Goal: Information Seeking & Learning: Learn about a topic

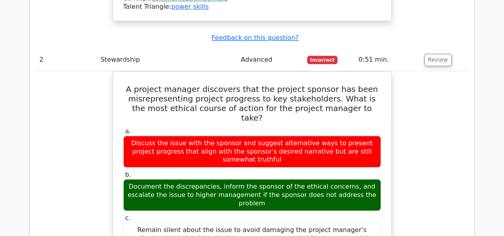
scroll to position [0, 5]
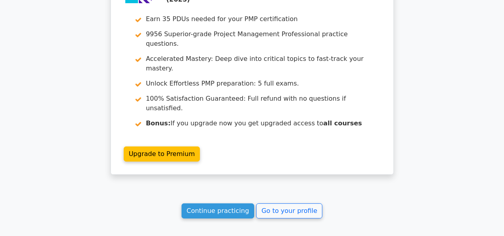
scroll to position [1411, 0]
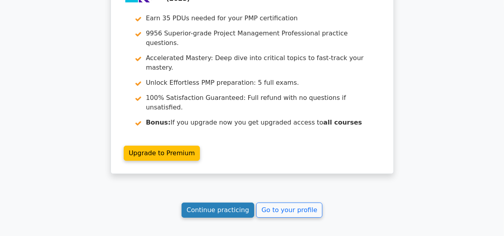
click at [221, 203] on link "Continue practicing" at bounding box center [217, 210] width 73 height 15
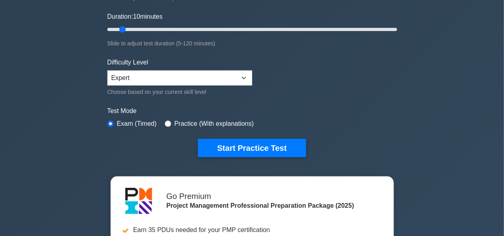
scroll to position [144, 0]
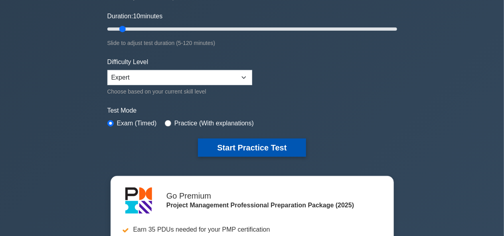
drag, startPoint x: 0, startPoint y: 0, endPoint x: 241, endPoint y: 147, distance: 282.2
click at [241, 147] on form "Topics Scope Management Time Management Cost Management Quality Management Risk…" at bounding box center [251, 34] width 289 height 246
click at [241, 147] on button "Start Practice Test" at bounding box center [252, 148] width 108 height 18
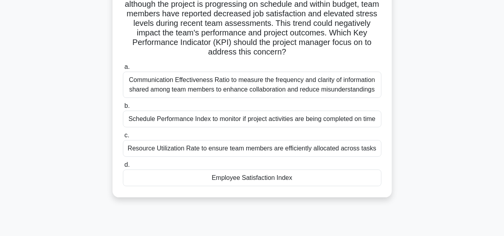
scroll to position [71, 0]
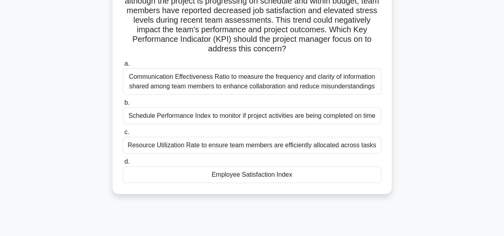
click at [270, 83] on div "Communication Effectiveness Ratio to measure the frequency and clarity of infor…" at bounding box center [252, 82] width 258 height 26
click at [123, 67] on input "a. Communication Effectiveness Ratio to measure the frequency and clarity of in…" at bounding box center [123, 63] width 0 height 5
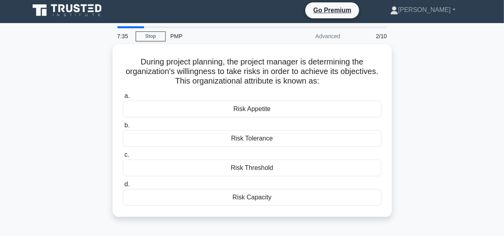
scroll to position [0, 0]
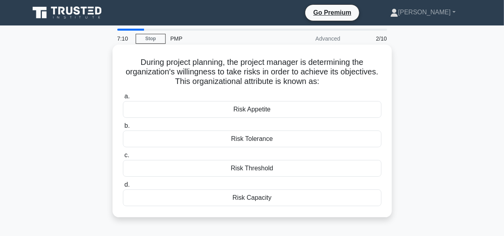
click at [246, 112] on div "Risk Appetite" at bounding box center [252, 109] width 258 height 17
click at [123, 99] on input "a. Risk Appetite" at bounding box center [123, 96] width 0 height 5
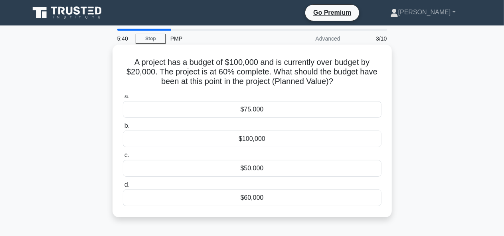
click at [246, 202] on div "$60,000" at bounding box center [252, 198] width 258 height 17
click at [123, 188] on input "d. $60,000" at bounding box center [123, 185] width 0 height 5
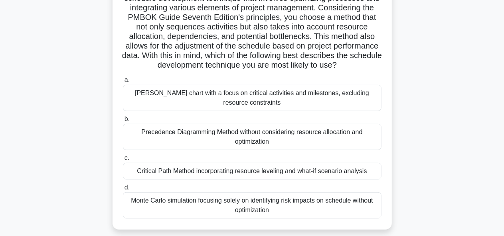
scroll to position [108, 0]
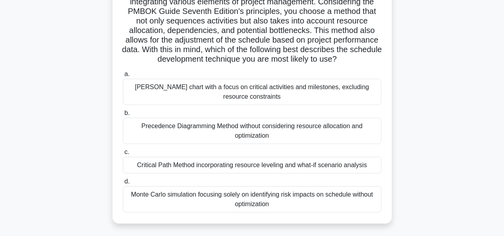
click at [206, 174] on div "Critical Path Method incorporating resource leveling and what-if scenario analy…" at bounding box center [252, 165] width 258 height 17
click at [123, 155] on input "c. Critical Path Method incorporating resource leveling and what-if scenario an…" at bounding box center [123, 152] width 0 height 5
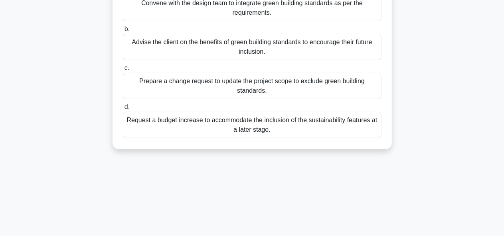
scroll to position [138, 0]
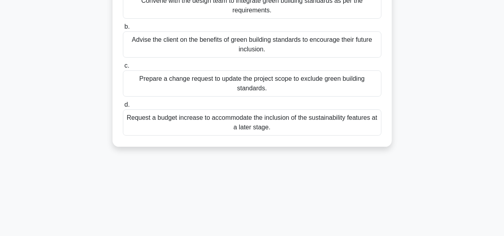
click at [206, 86] on div "Prepare a change request to update the project scope to exclude green building …" at bounding box center [252, 84] width 258 height 26
click at [123, 69] on input "c. Prepare a change request to update the project scope to exclude green buildi…" at bounding box center [123, 65] width 0 height 5
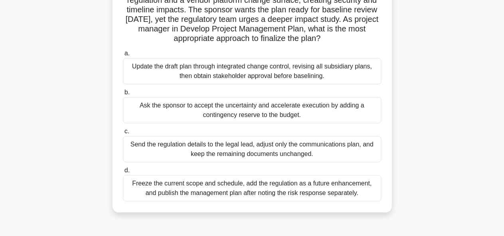
scroll to position [68, 0]
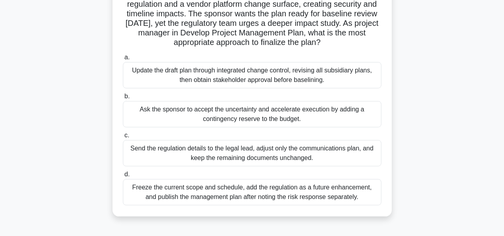
click at [186, 79] on div "Update the draft plan through integrated change control, revising all subsidiar…" at bounding box center [252, 75] width 258 height 26
click at [123, 60] on input "a. Update the draft plan through integrated change control, revising all subsid…" at bounding box center [123, 57] width 0 height 5
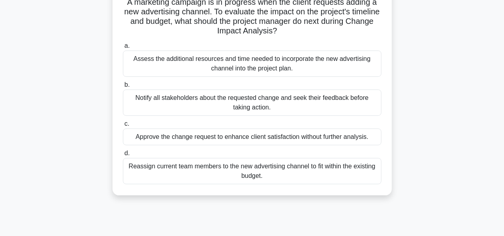
scroll to position [63, 0]
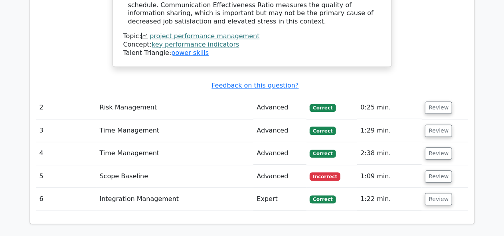
scroll to position [1020, 0]
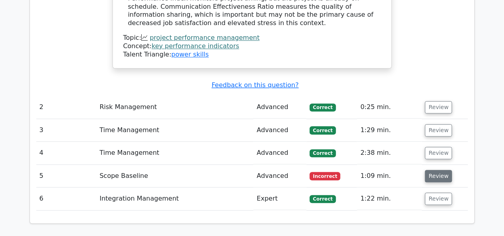
click at [434, 170] on button "Review" at bounding box center [438, 176] width 27 height 12
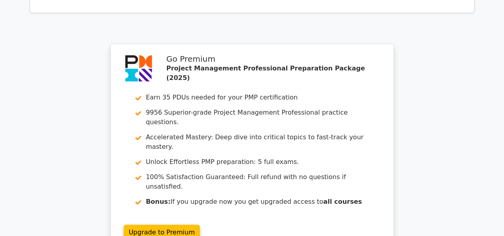
scroll to position [1702, 0]
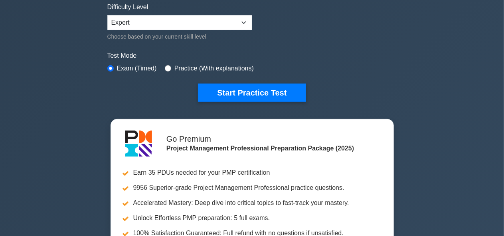
scroll to position [201, 0]
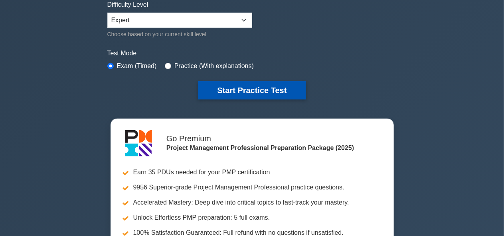
click at [241, 84] on button "Start Practice Test" at bounding box center [252, 90] width 108 height 18
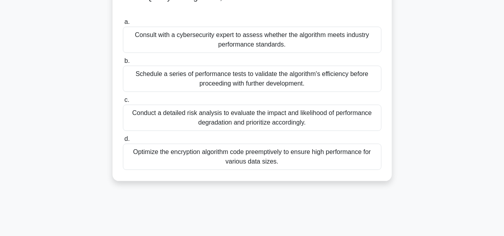
scroll to position [77, 0]
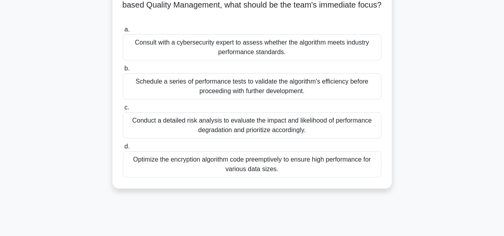
click at [220, 124] on div "Conduct a detailed risk analysis to evaluate the impact and likelihood of perfo…" at bounding box center [252, 125] width 258 height 26
click at [123, 110] on input "c. Conduct a detailed risk analysis to evaluate the impact and likelihood of pe…" at bounding box center [123, 107] width 0 height 5
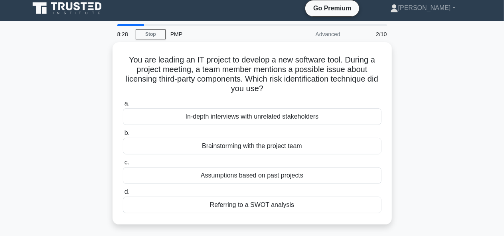
scroll to position [0, 0]
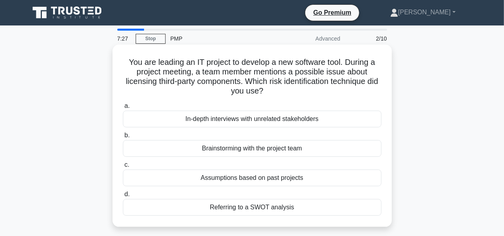
click at [217, 147] on div "Brainstorming with the project team" at bounding box center [252, 148] width 258 height 17
click at [123, 138] on input "b. Brainstorming with the project team" at bounding box center [123, 135] width 0 height 5
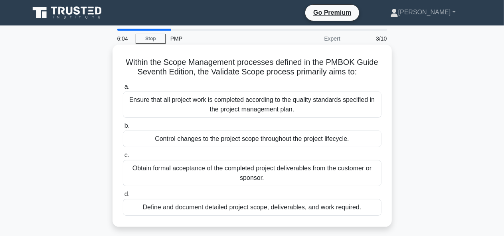
click at [185, 171] on div "Obtain formal acceptance of the completed project deliverables from the custome…" at bounding box center [252, 173] width 258 height 26
click at [123, 158] on input "c. Obtain formal acceptance of the completed project deliverables from the cust…" at bounding box center [123, 155] width 0 height 5
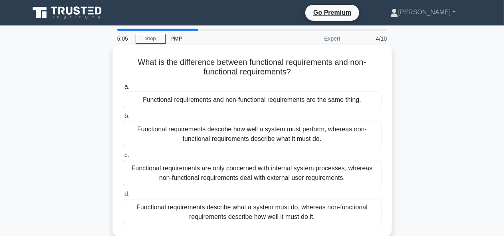
click at [210, 175] on div "Functional requirements are only concerned with internal system processes, wher…" at bounding box center [252, 173] width 258 height 26
click at [123, 158] on input "c. Functional requirements are only concerned with internal system processes, w…" at bounding box center [123, 155] width 0 height 5
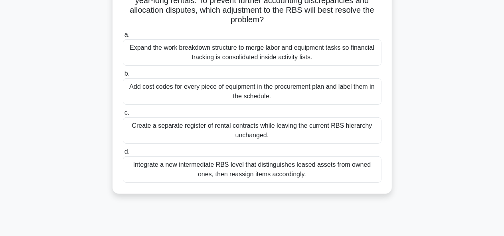
scroll to position [100, 0]
click at [175, 94] on div "Add cost codes for every piece of equipment in the procurement plan and label t…" at bounding box center [252, 91] width 258 height 26
click at [123, 76] on input "b. Add cost codes for every piece of equipment in the procurement plan and labe…" at bounding box center [123, 73] width 0 height 5
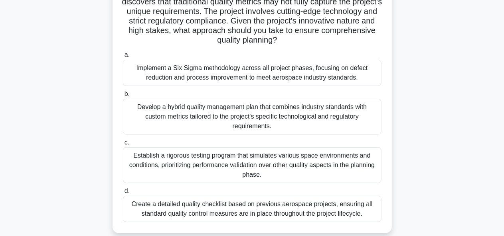
scroll to position [78, 0]
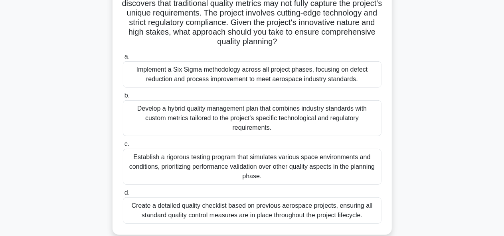
click at [175, 79] on div "Implement a Six Sigma methodology across all project phases, focusing on defect…" at bounding box center [252, 74] width 258 height 26
click at [123, 59] on input "a. Implement a Six Sigma methodology across all project phases, focusing on def…" at bounding box center [123, 56] width 0 height 5
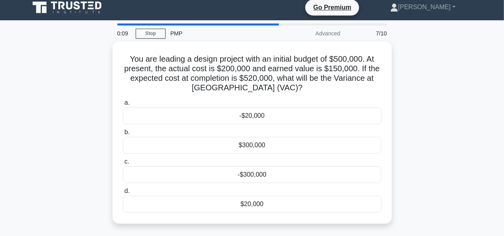
scroll to position [0, 0]
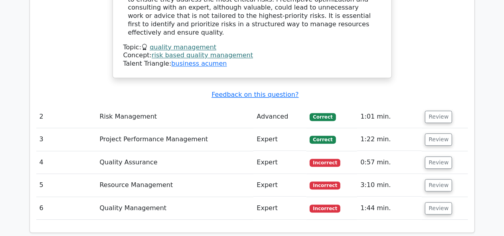
scroll to position [991, 0]
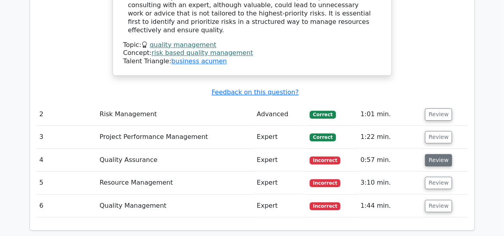
click at [438, 154] on button "Review" at bounding box center [438, 160] width 27 height 12
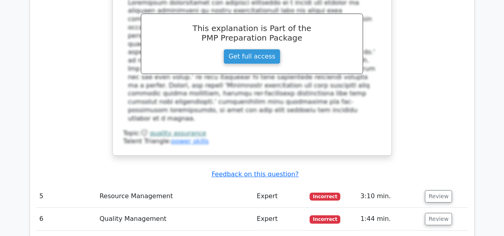
scroll to position [1360, 0]
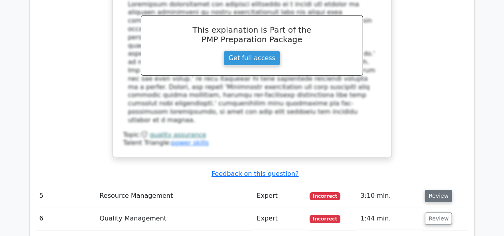
click at [440, 190] on button "Review" at bounding box center [438, 196] width 27 height 12
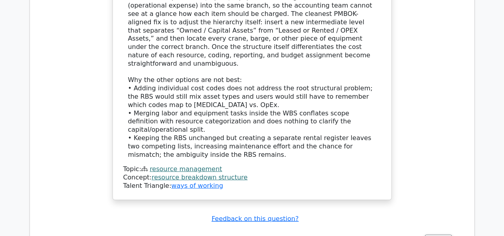
scroll to position [1845, 0]
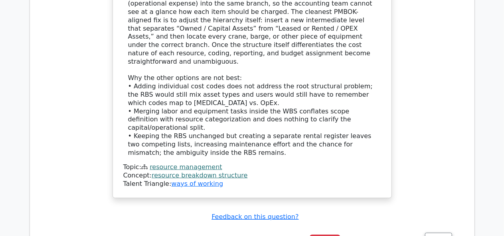
scroll to position [1842, 0]
